Goal: Task Accomplishment & Management: Use online tool/utility

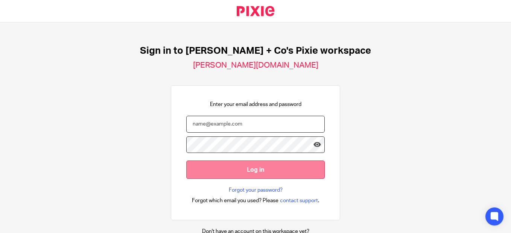
type input "deana@jacobsmf.com"
click at [248, 170] on input "Log in" at bounding box center [255, 170] width 138 height 18
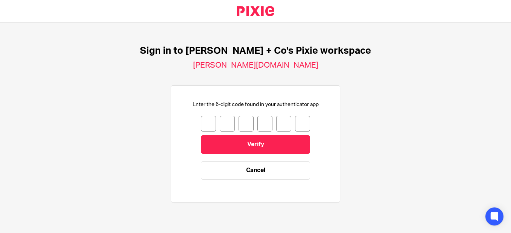
click at [208, 122] on input "number" at bounding box center [208, 124] width 15 height 16
type input "2"
type input "1"
type input "3"
type input "1"
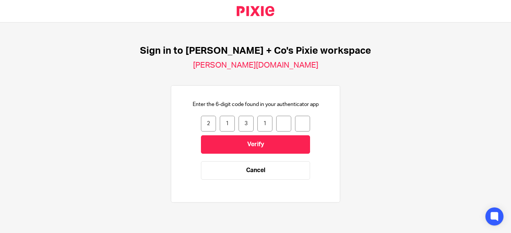
type input "2"
type input "9"
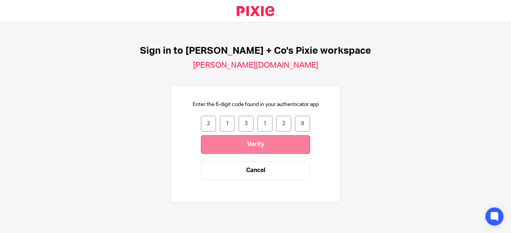
click at [241, 143] on input "Verify" at bounding box center [255, 144] width 109 height 18
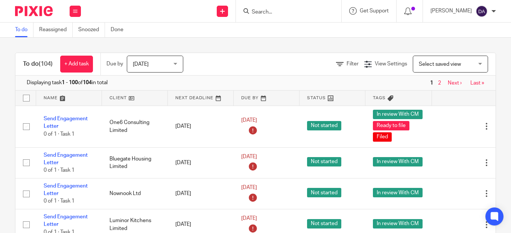
click at [240, 96] on link at bounding box center [267, 98] width 66 height 15
click at [256, 99] on link at bounding box center [267, 98] width 66 height 15
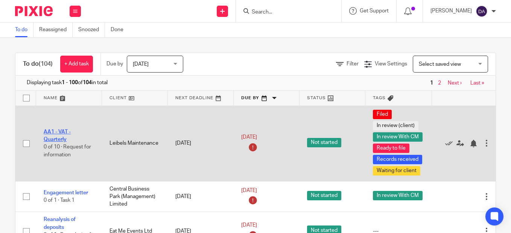
click at [55, 139] on link "AA1 - VAT - Quarterly" at bounding box center [57, 135] width 27 height 13
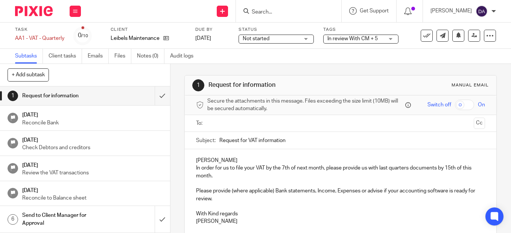
click at [21, 29] on label "Task" at bounding box center [39, 30] width 49 height 6
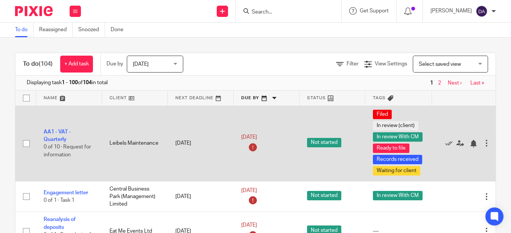
click at [383, 172] on span "Waiting for client" at bounding box center [396, 170] width 47 height 9
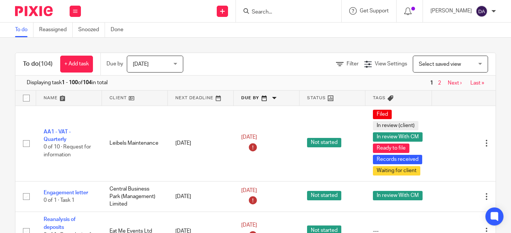
click at [292, 9] on input "Search" at bounding box center [285, 12] width 68 height 7
type input "unr"
